Goal: Transaction & Acquisition: Purchase product/service

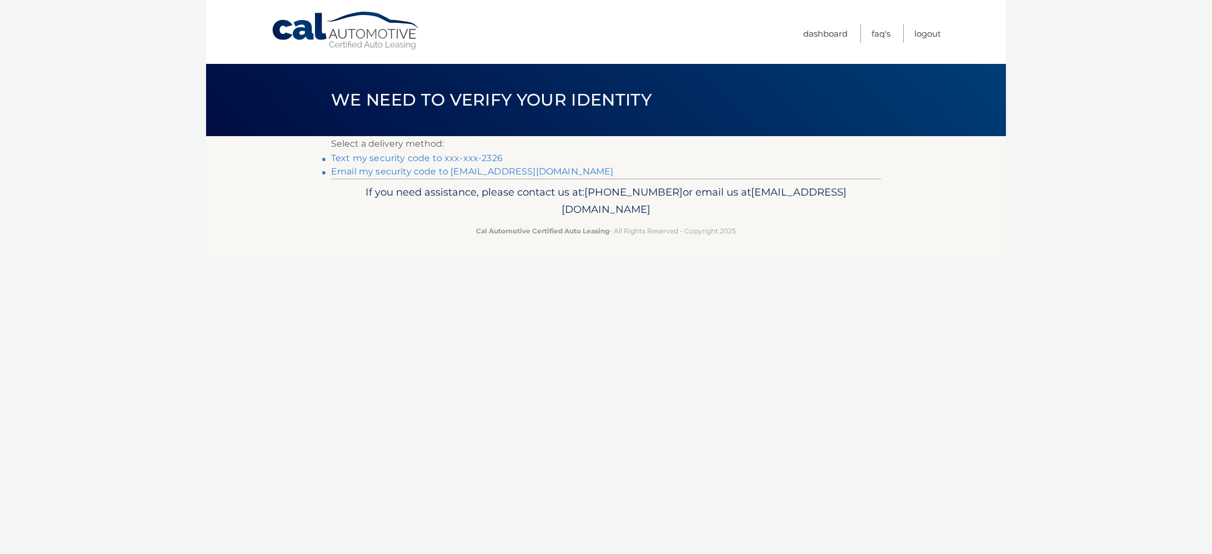
click at [391, 161] on link "Text my security code to xxx-xxx-2326" at bounding box center [417, 158] width 172 height 11
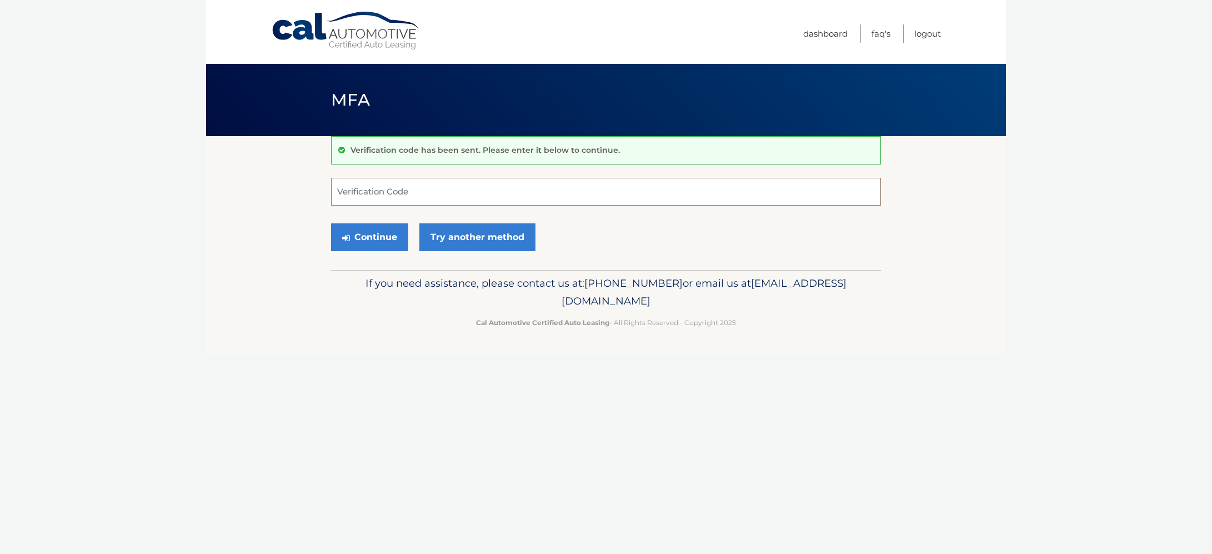
click at [396, 191] on input "Verification Code" at bounding box center [606, 192] width 550 height 28
type input "729426"
click at [379, 241] on button "Continue" at bounding box center [369, 237] width 77 height 28
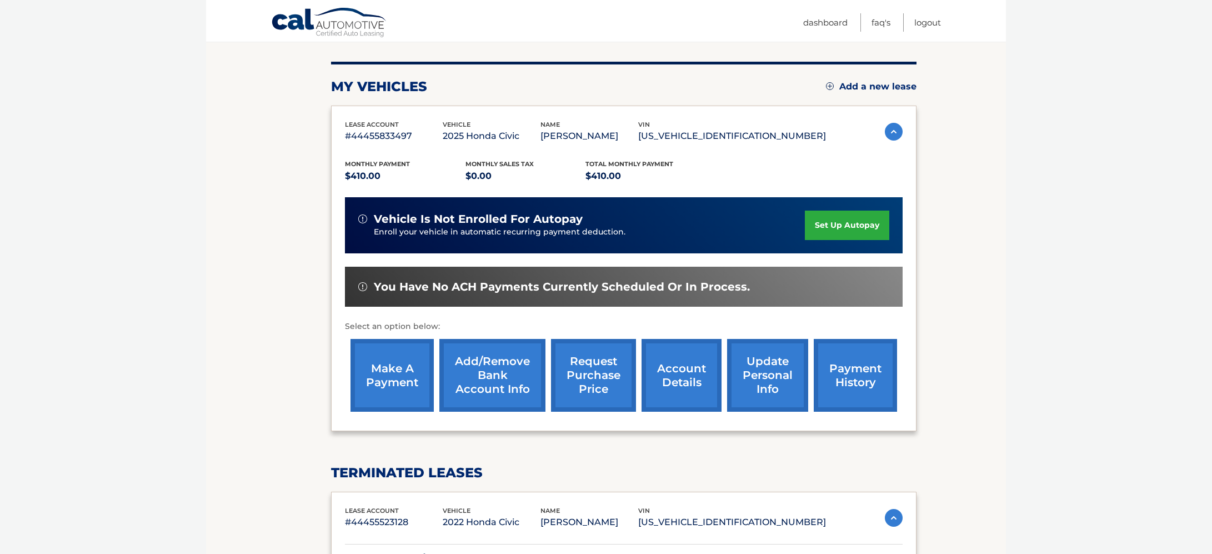
scroll to position [118, 0]
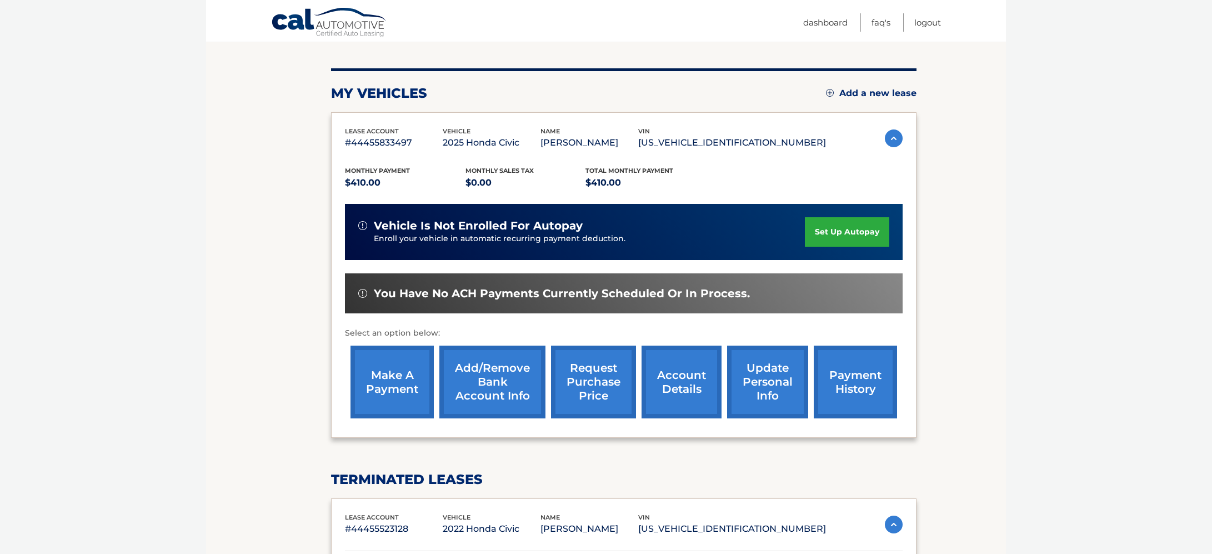
click at [395, 400] on link "make a payment" at bounding box center [391, 381] width 83 height 73
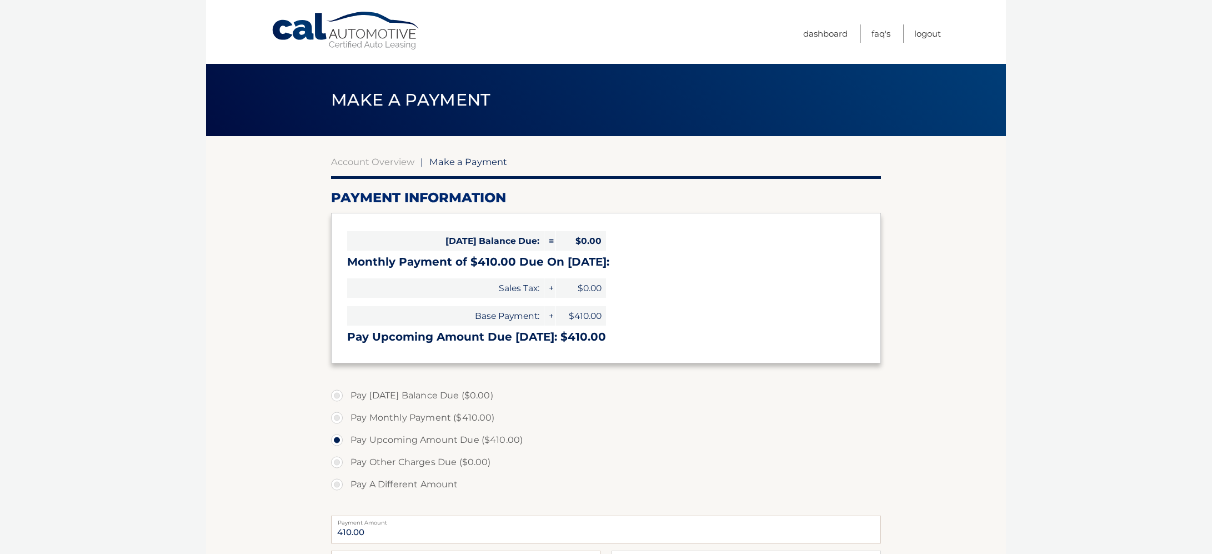
select select "OGM2M2JiNjktMmYzNC00OTIyLWE3OWQtZTAzNWNlNjYxY2Fh"
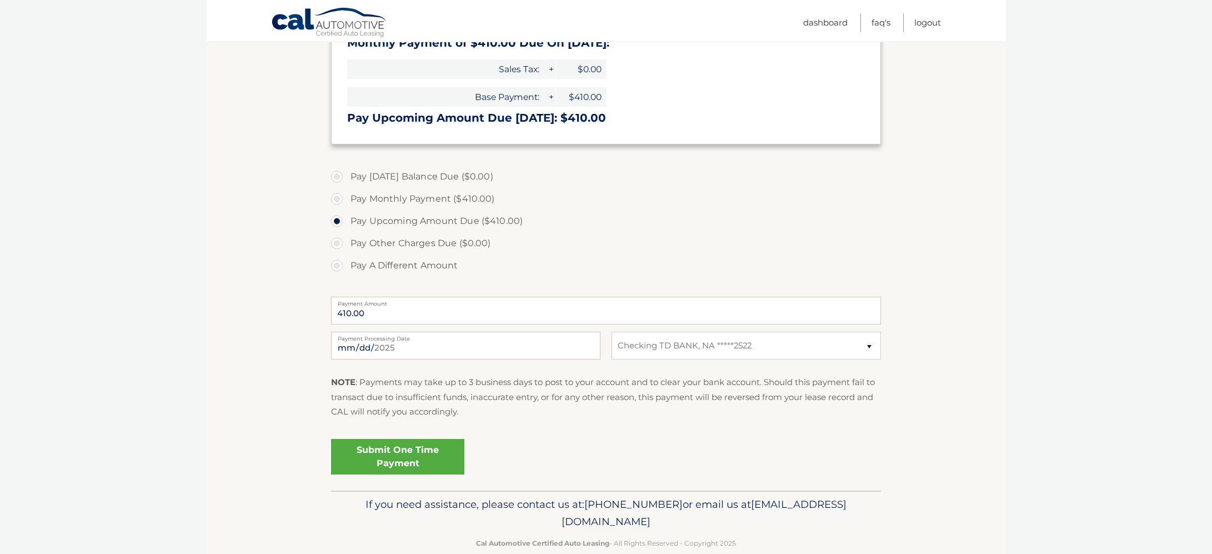
scroll to position [240, 0]
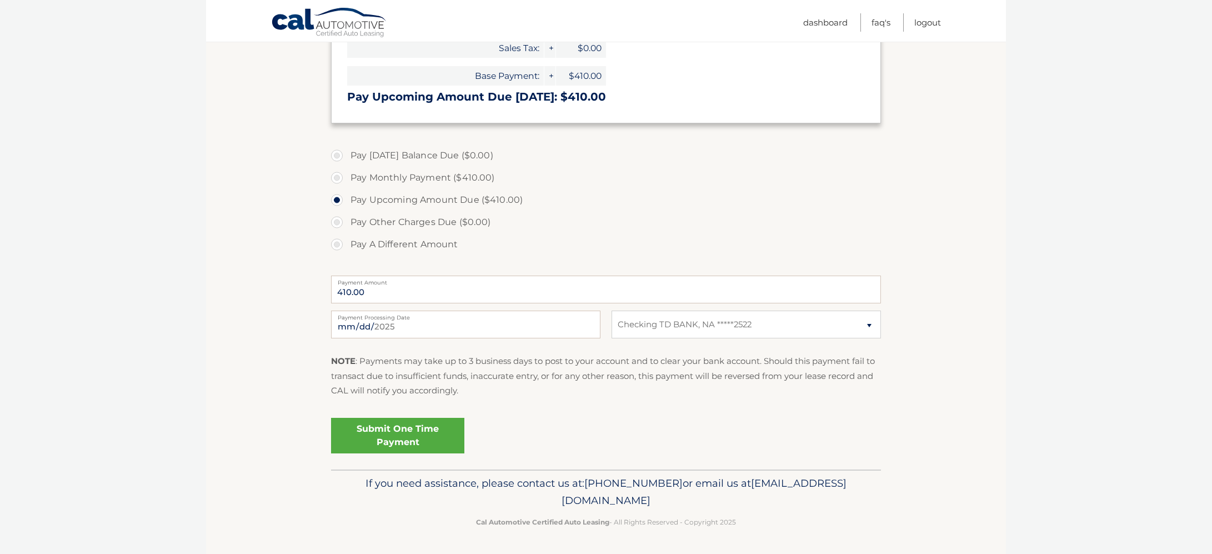
click at [392, 437] on link "Submit One Time Payment" at bounding box center [397, 436] width 133 height 36
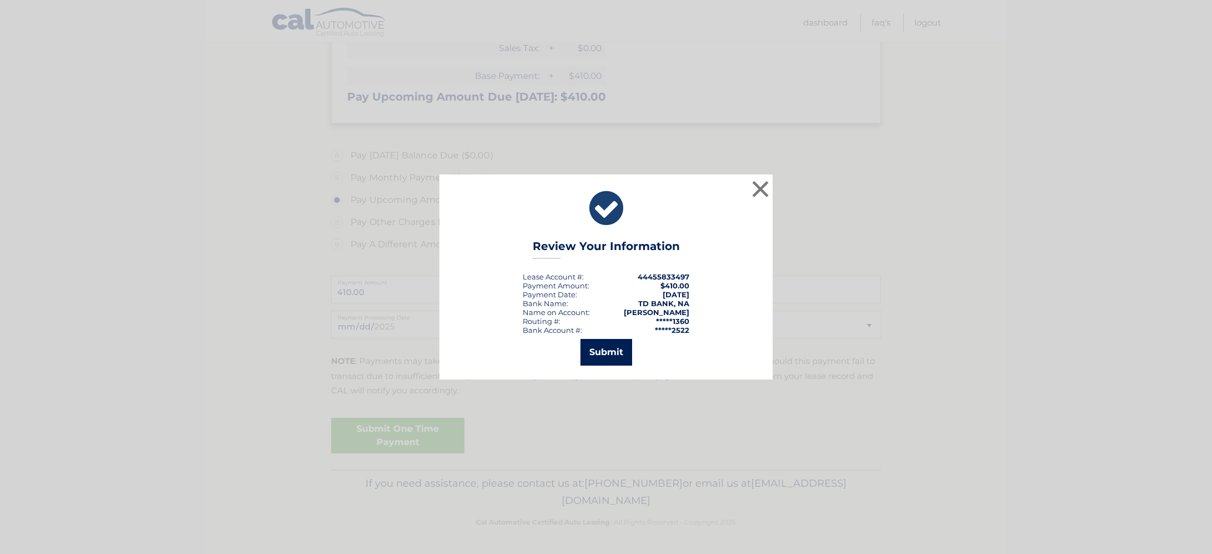
click at [600, 355] on button "Submit" at bounding box center [606, 352] width 52 height 27
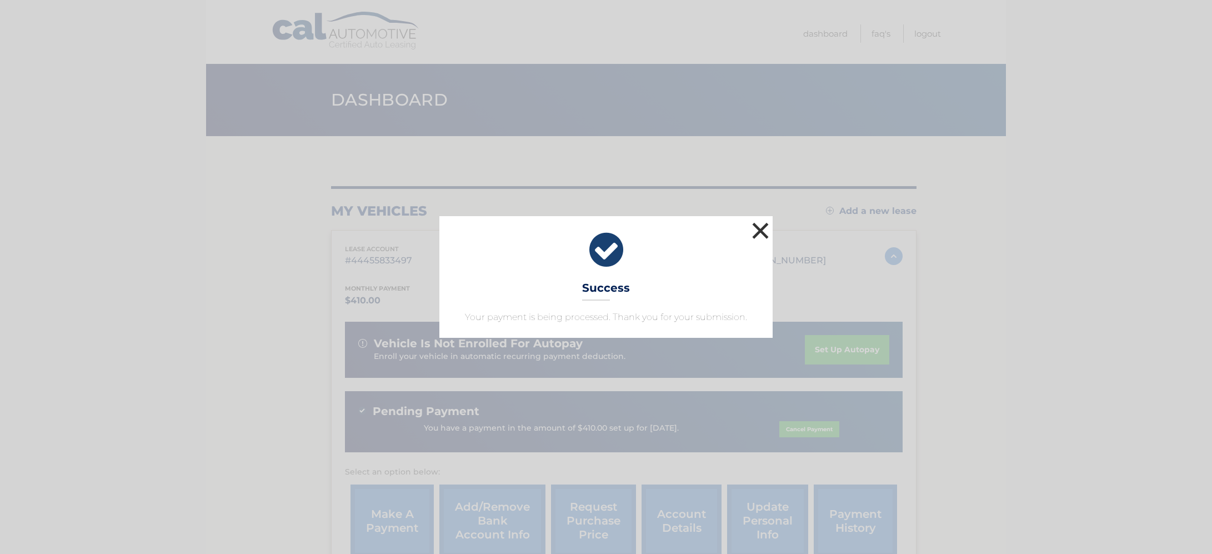
click at [762, 233] on button "×" at bounding box center [760, 230] width 22 height 22
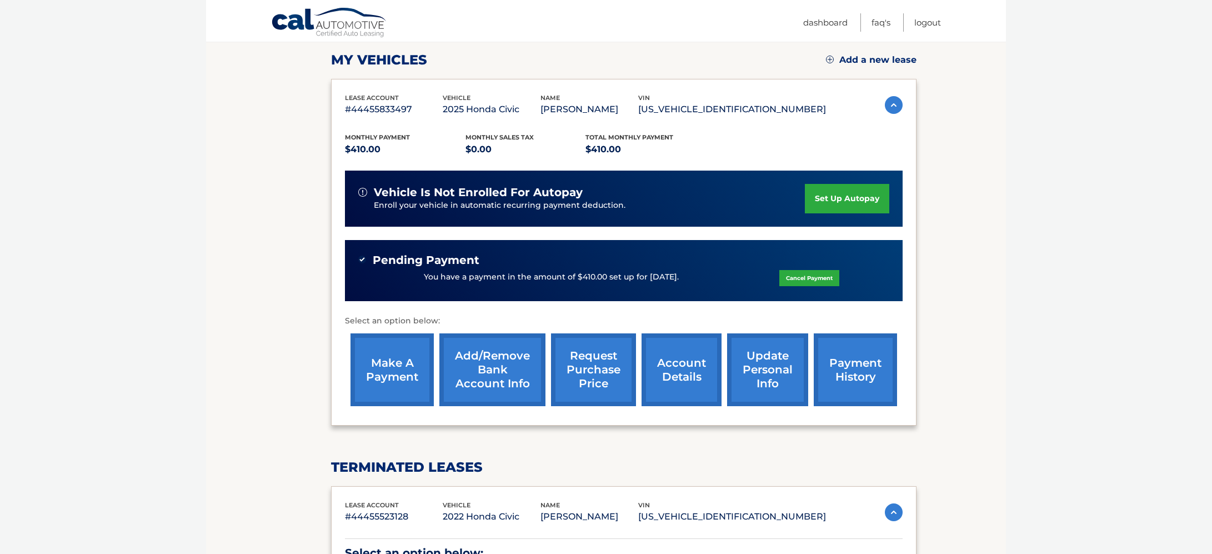
scroll to position [152, 0]
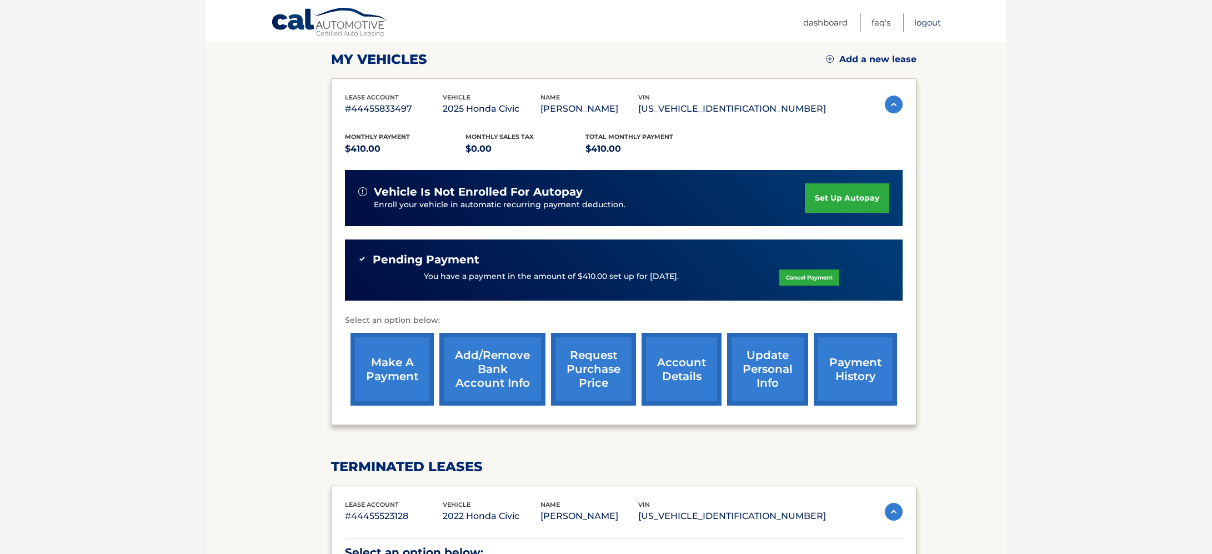
click at [931, 21] on link "Logout" at bounding box center [927, 22] width 27 height 18
